Goal: Information Seeking & Learning: Check status

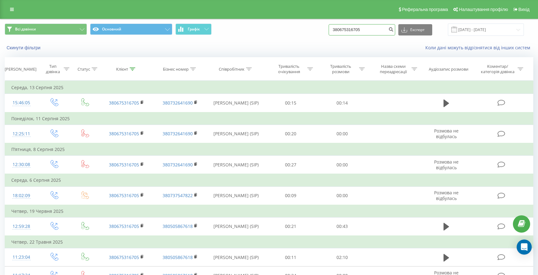
click at [369, 33] on input "380675316705" at bounding box center [362, 29] width 67 height 11
paste input "80980661"
type input "380680980661"
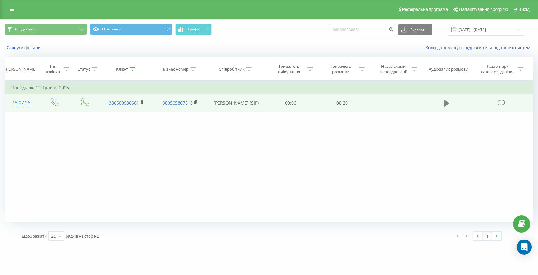
click at [447, 105] on icon at bounding box center [447, 104] width 6 height 8
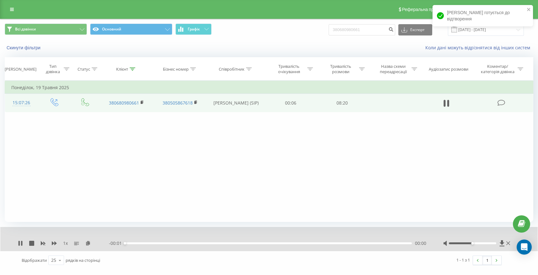
click at [268, 243] on div "00:00" at bounding box center [268, 243] width 287 height 2
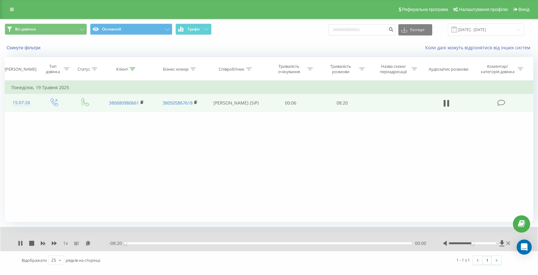
click at [22, 247] on div "1 x - 08:20 00:00 00:00" at bounding box center [269, 239] width 538 height 24
click at [193, 243] on div "00:02" at bounding box center [268, 243] width 287 height 2
click at [225, 243] on div "00:00" at bounding box center [268, 243] width 287 height 2
click at [291, 243] on div "02:55" at bounding box center [268, 243] width 287 height 2
click at [358, 243] on div "04:59" at bounding box center [268, 243] width 287 height 2
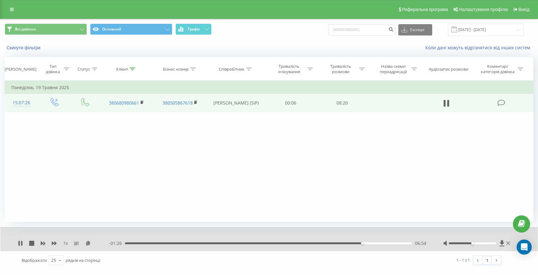
click at [390, 244] on div "06:54" at bounding box center [268, 243] width 287 height 2
click at [21, 241] on icon at bounding box center [20, 243] width 5 height 5
